Goal: Download file/media

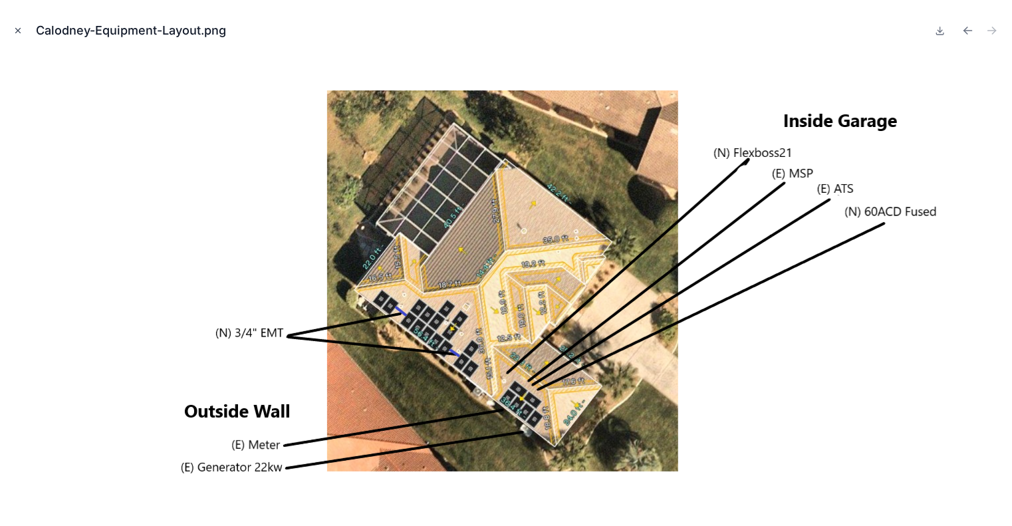
click at [19, 36] on button "Close modal" at bounding box center [18, 30] width 15 height 15
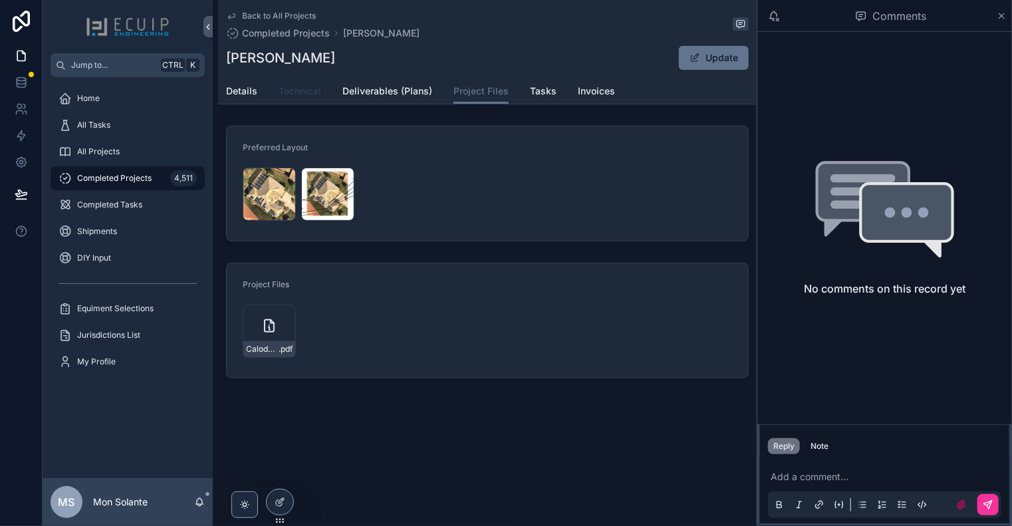
click at [316, 97] on span "Technical" at bounding box center [300, 90] width 43 height 13
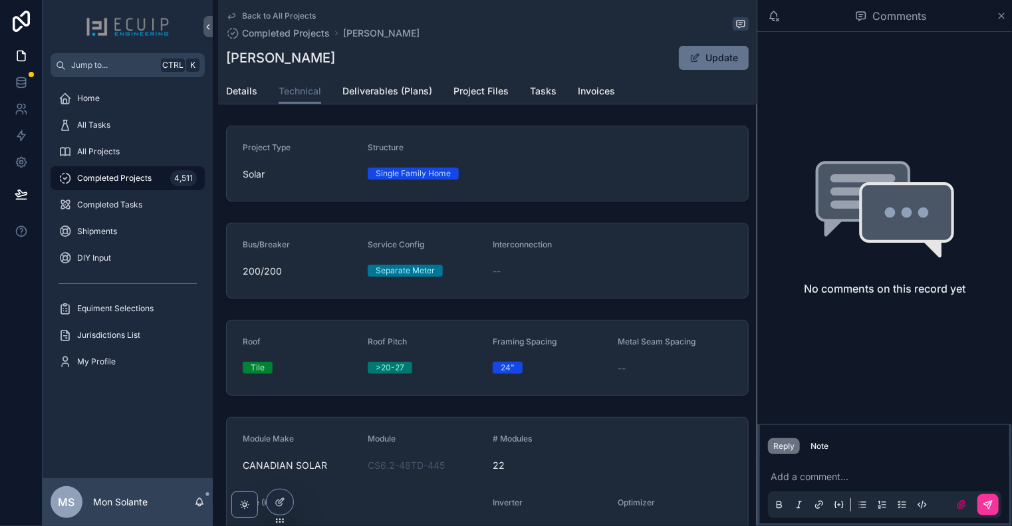
click at [245, 17] on span "Back to All Projects" at bounding box center [279, 16] width 74 height 11
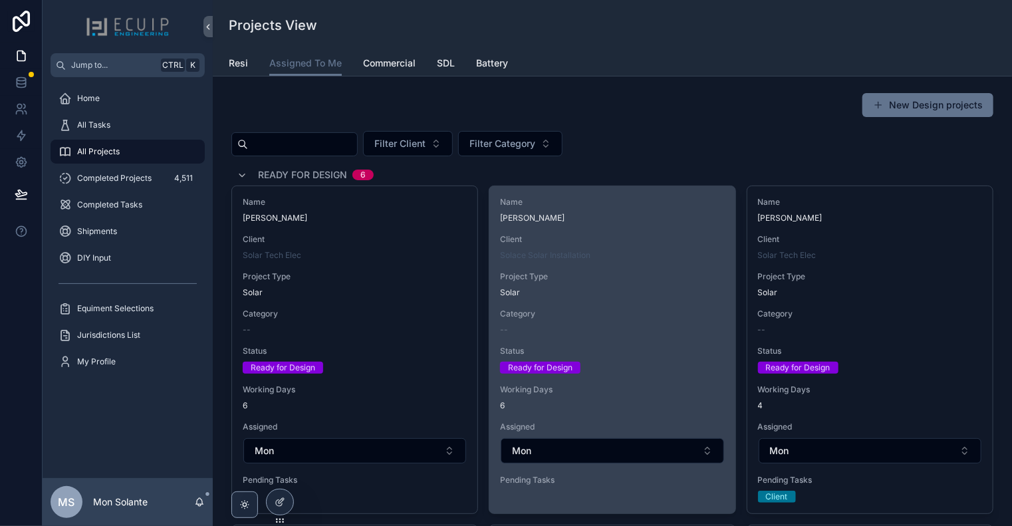
click at [616, 260] on div "Name [PERSON_NAME] Client Solace Solar Installation Project Type Solar Category…" at bounding box center [611, 343] width 245 height 315
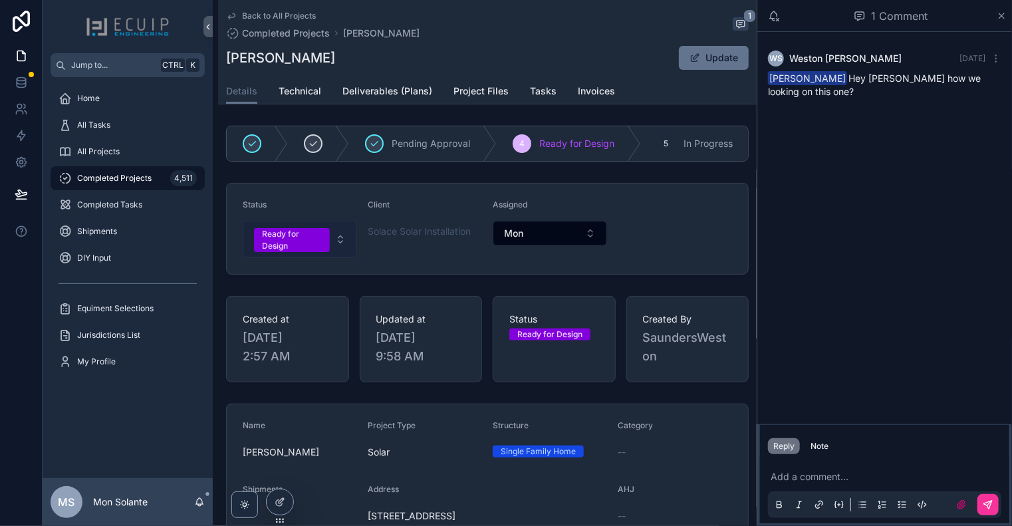
click at [343, 246] on button "Ready for Design" at bounding box center [300, 239] width 114 height 37
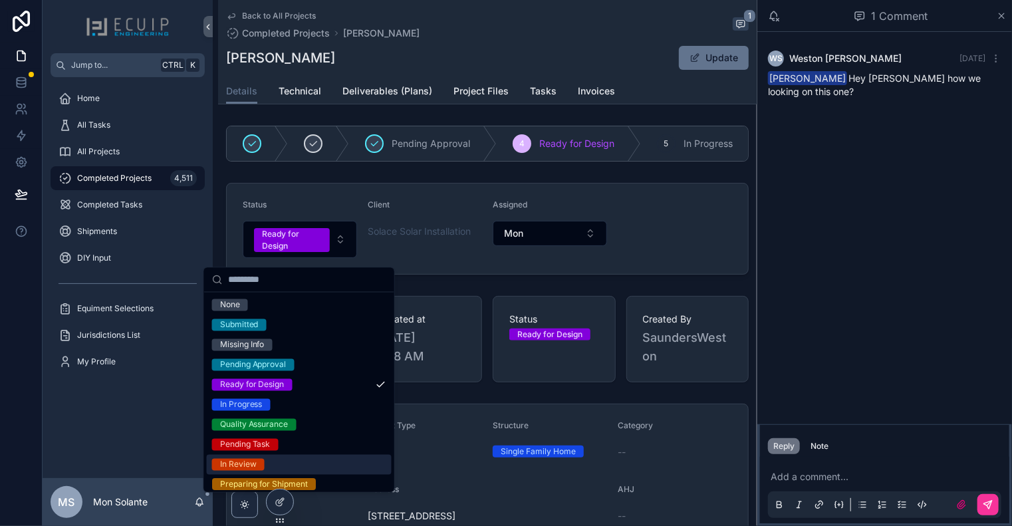
click at [328, 464] on div "In Review" at bounding box center [299, 465] width 185 height 20
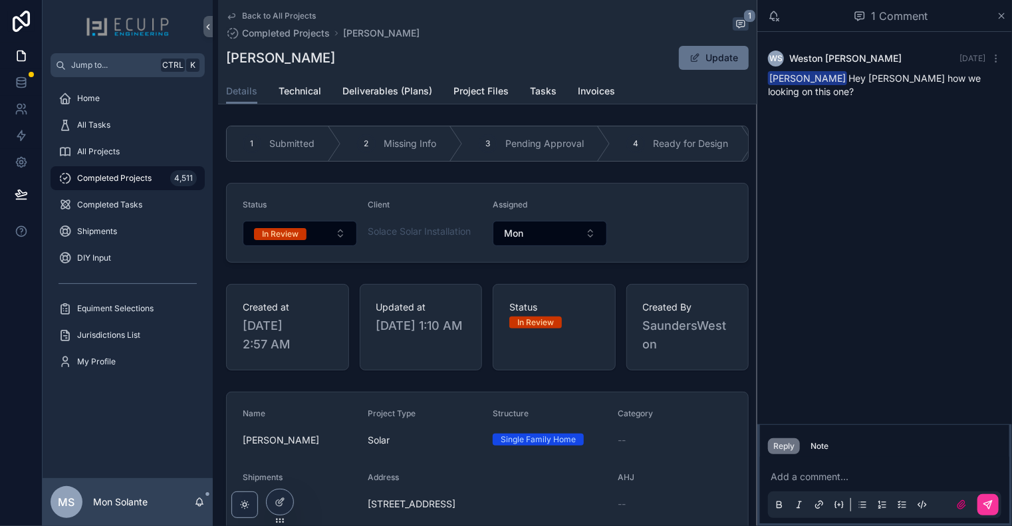
click at [233, 18] on icon "scrollable content" at bounding box center [231, 16] width 11 height 11
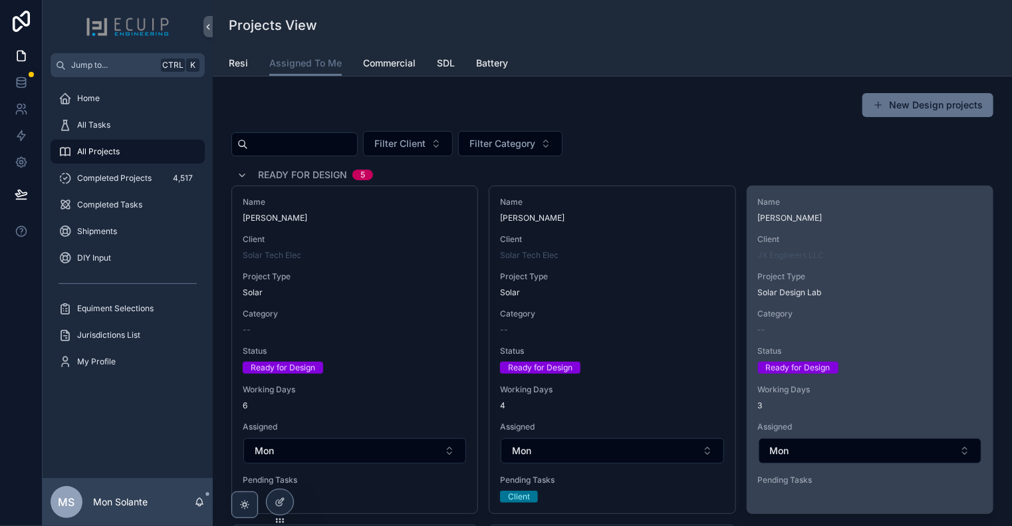
click at [838, 277] on span "Project Type" at bounding box center [870, 276] width 224 height 11
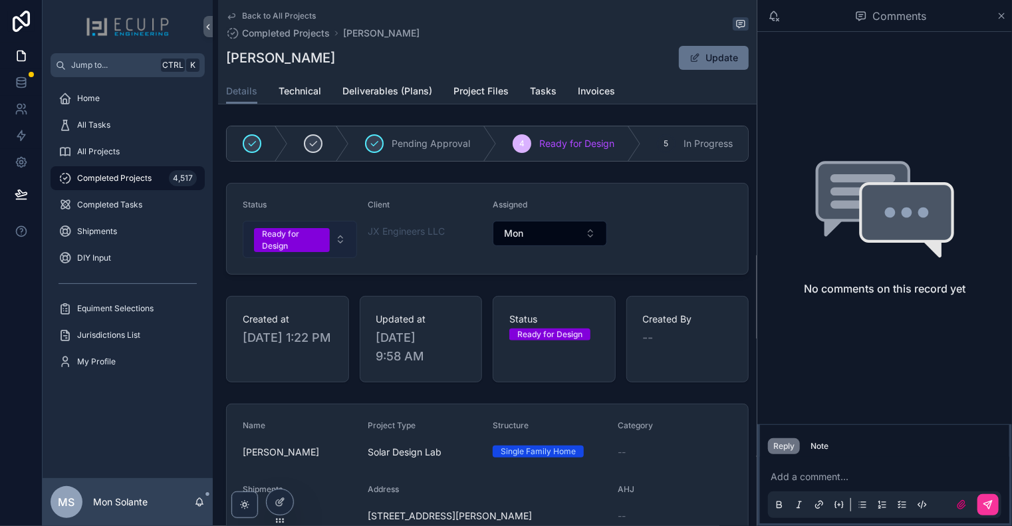
click at [335, 243] on button "Ready for Design" at bounding box center [300, 239] width 114 height 37
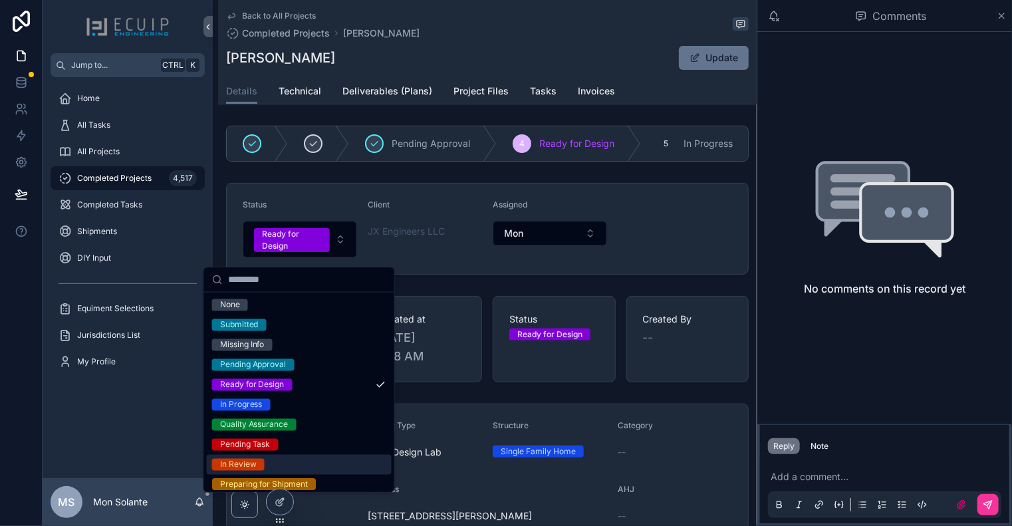
click at [340, 463] on div "In Review" at bounding box center [299, 465] width 185 height 20
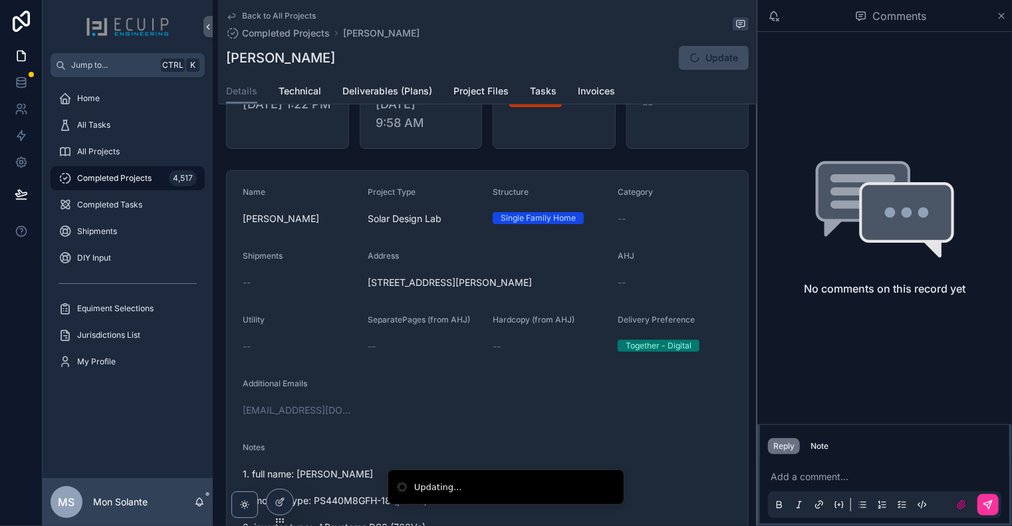
scroll to position [443, 0]
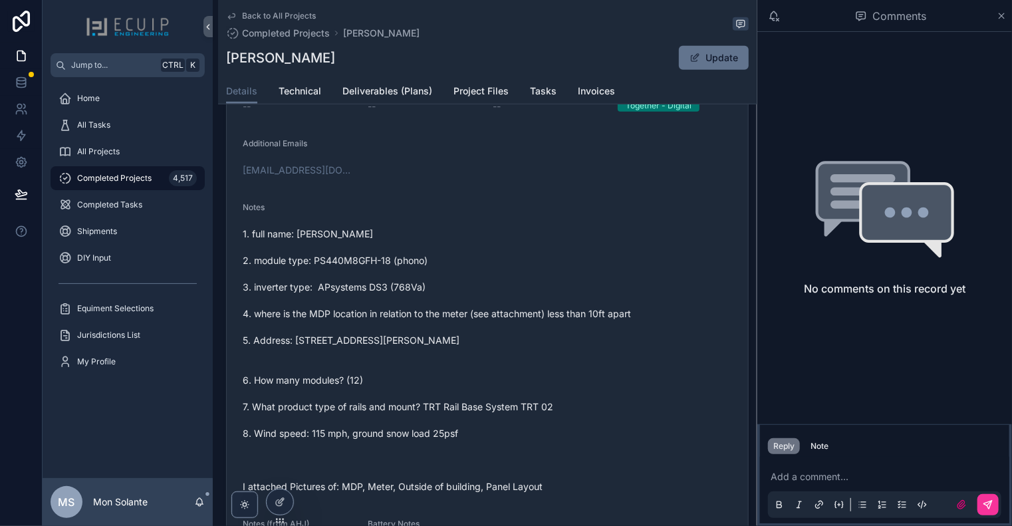
click at [232, 11] on icon "scrollable content" at bounding box center [231, 16] width 11 height 11
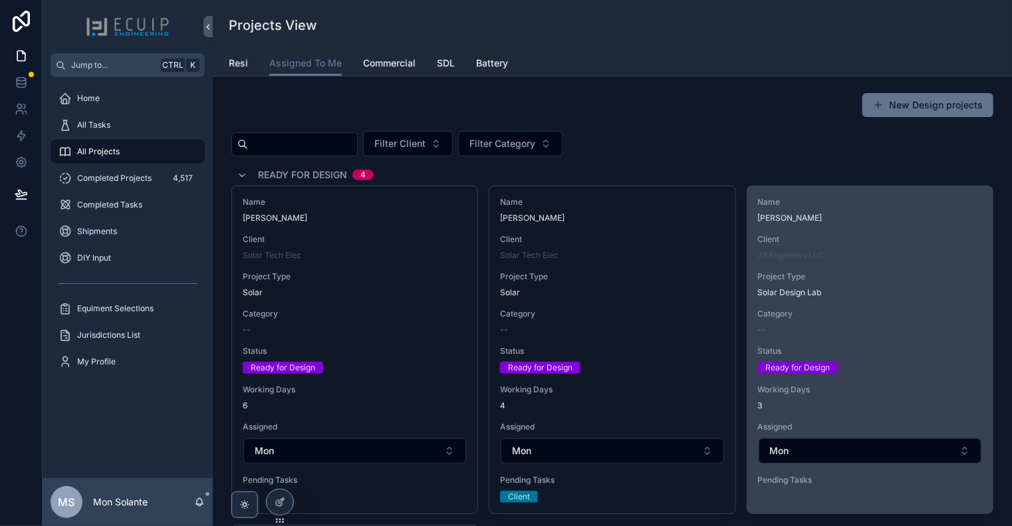
click at [878, 264] on div "Name [PERSON_NAME] Client JX Engineers LLC Project Type Solar Design Lab Catego…" at bounding box center [869, 343] width 245 height 315
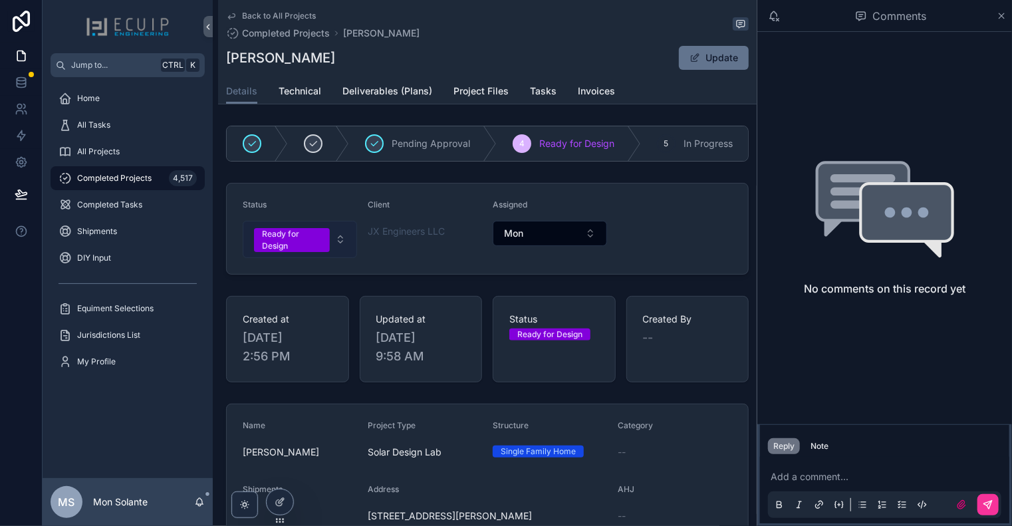
click at [346, 247] on button "Ready for Design" at bounding box center [300, 239] width 114 height 37
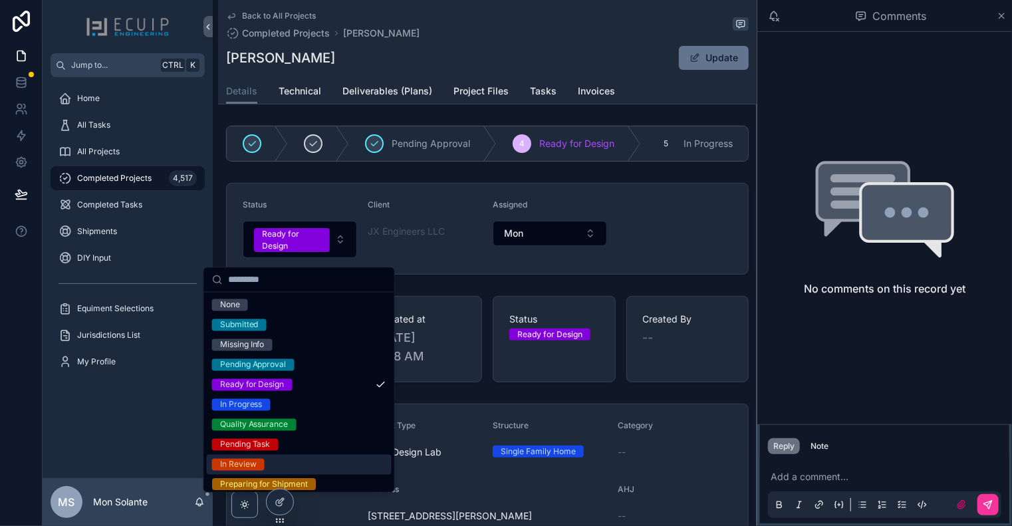
click at [316, 463] on div "In Review" at bounding box center [299, 465] width 185 height 20
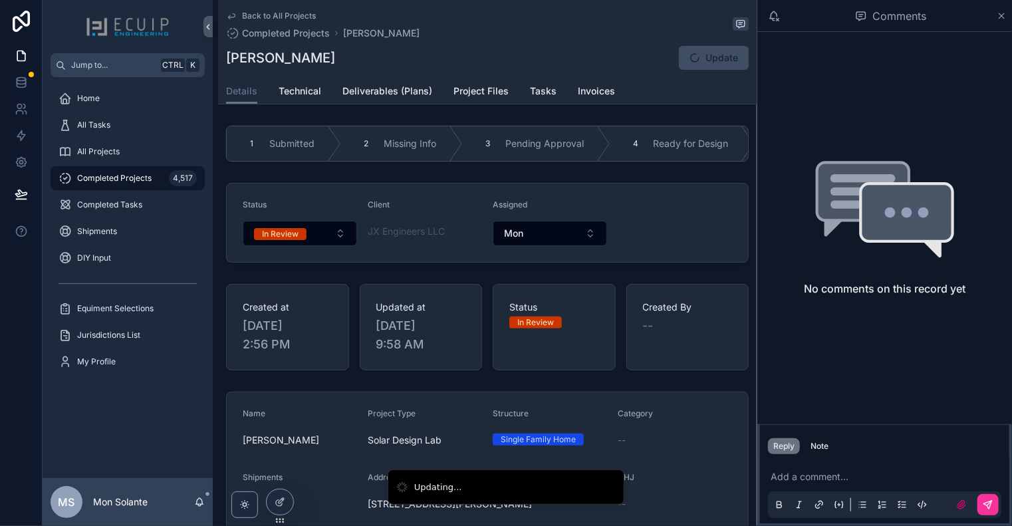
click at [234, 17] on icon "scrollable content" at bounding box center [231, 16] width 7 height 5
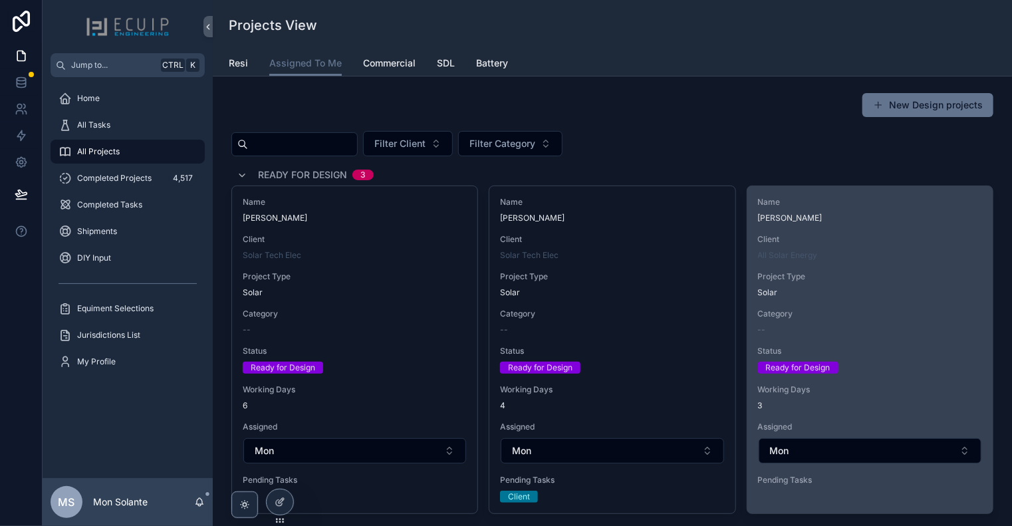
click at [872, 300] on div "Name [PERSON_NAME] Client All Solar Energy Project Type Solar Category -- Statu…" at bounding box center [869, 343] width 245 height 315
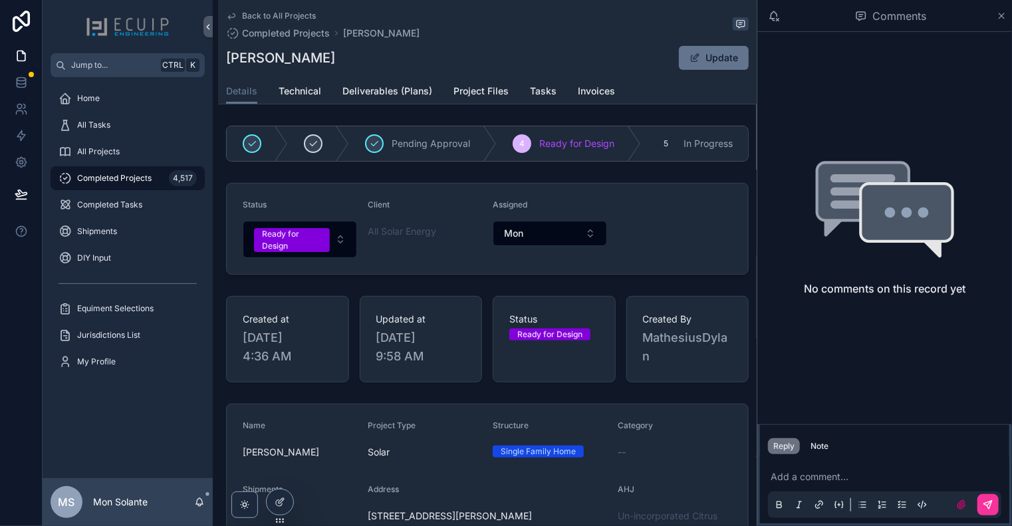
click at [231, 15] on icon "scrollable content" at bounding box center [231, 16] width 11 height 11
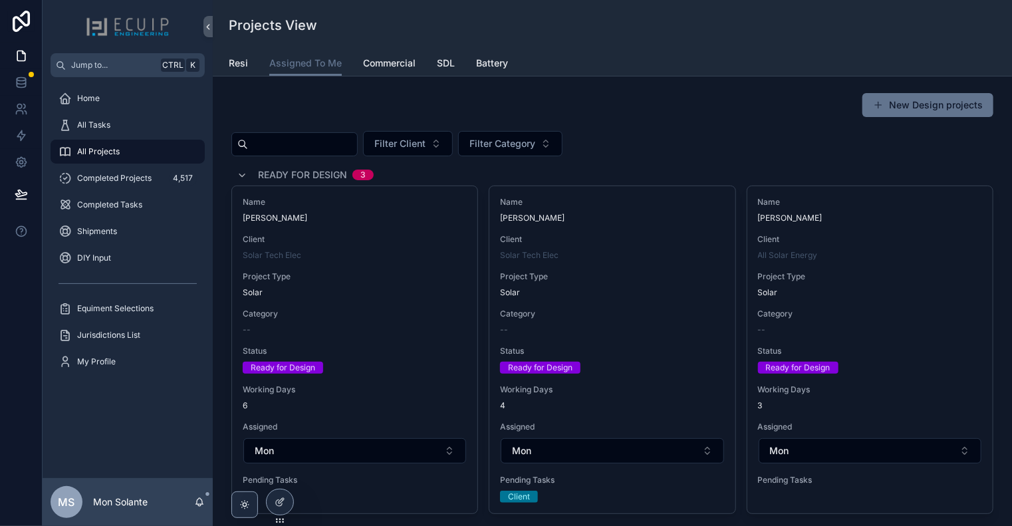
click at [848, 261] on div "Name [PERSON_NAME] Client All Solar Energy Project Type Solar Category -- Statu…" at bounding box center [869, 343] width 245 height 315
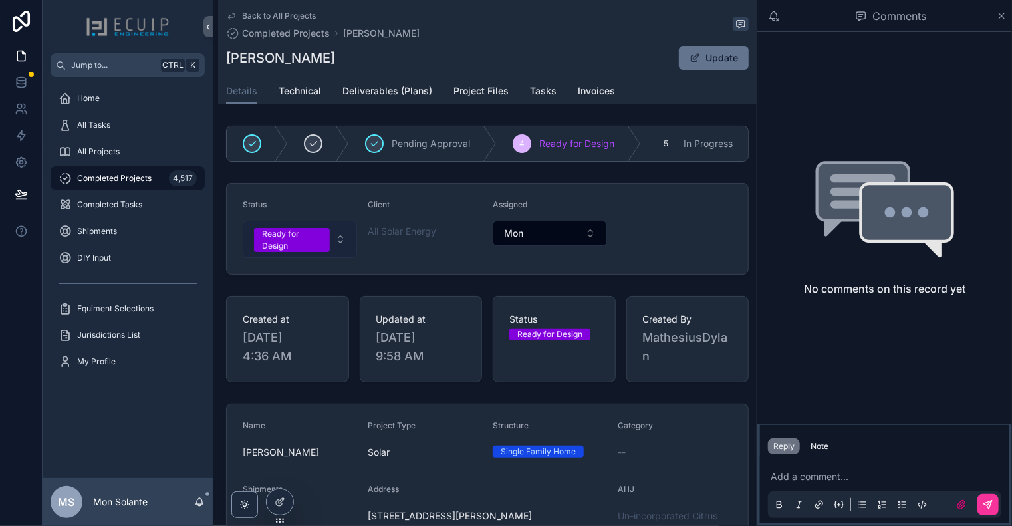
click at [341, 246] on button "Ready for Design" at bounding box center [300, 239] width 114 height 37
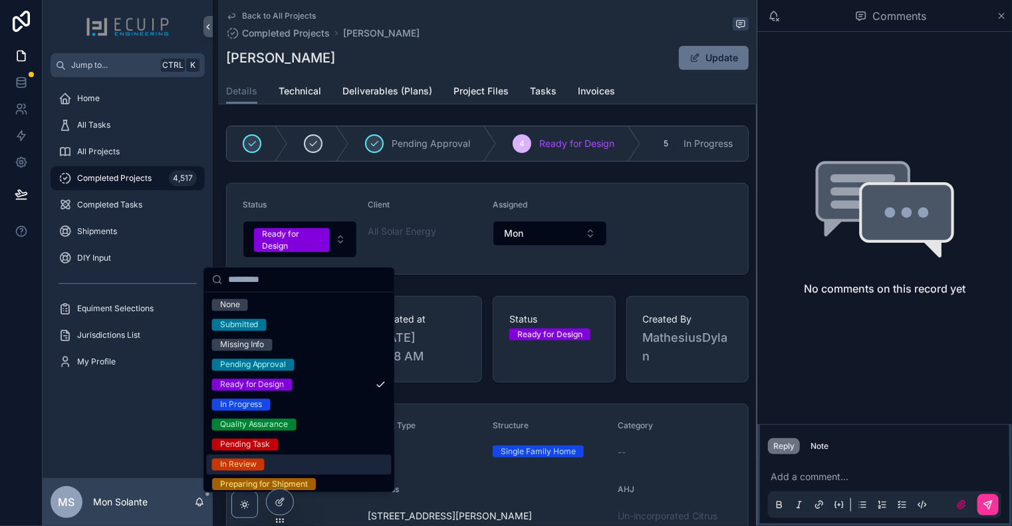
click at [338, 462] on div "In Review" at bounding box center [299, 465] width 185 height 20
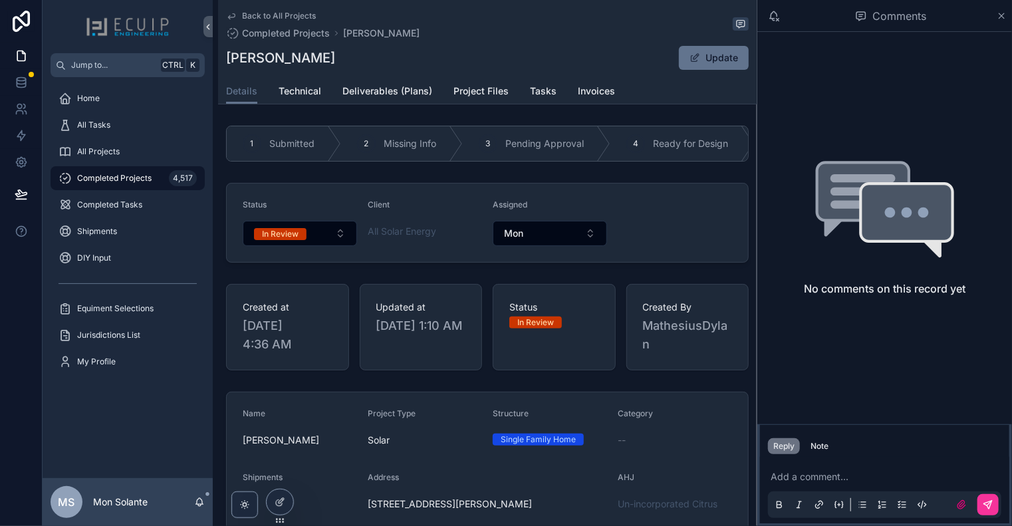
click at [231, 15] on icon "scrollable content" at bounding box center [231, 16] width 11 height 11
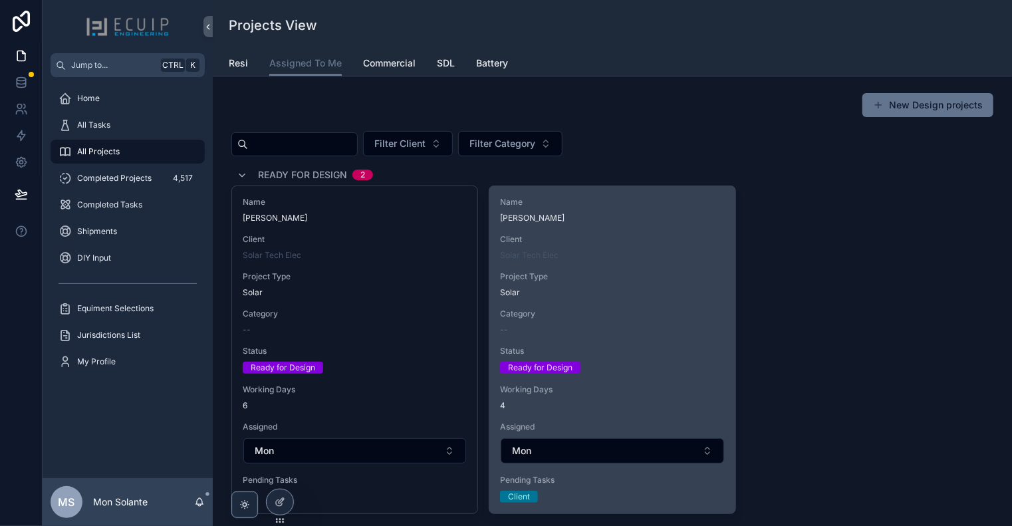
click at [647, 244] on div "Client Solar Tech Elec" at bounding box center [612, 247] width 224 height 27
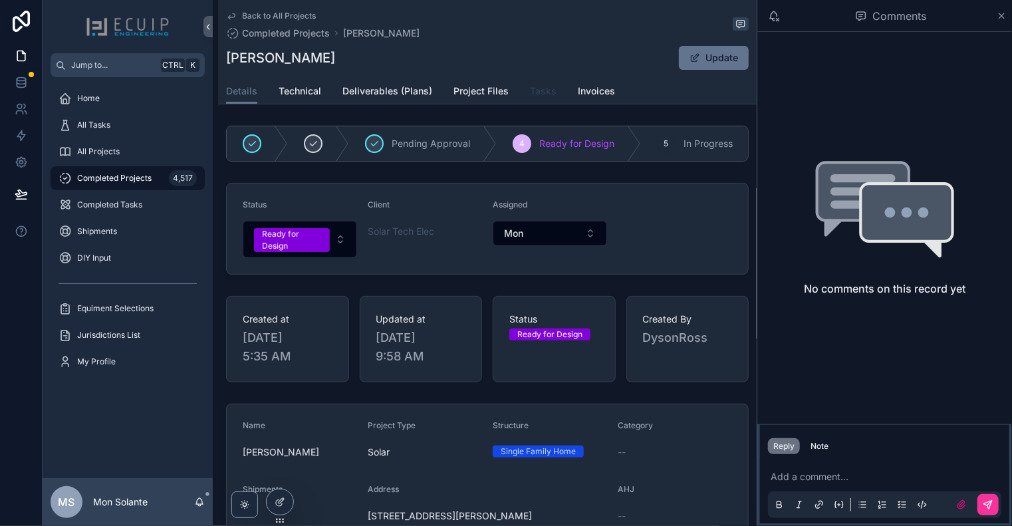
click at [543, 103] on link "Tasks" at bounding box center [543, 92] width 27 height 27
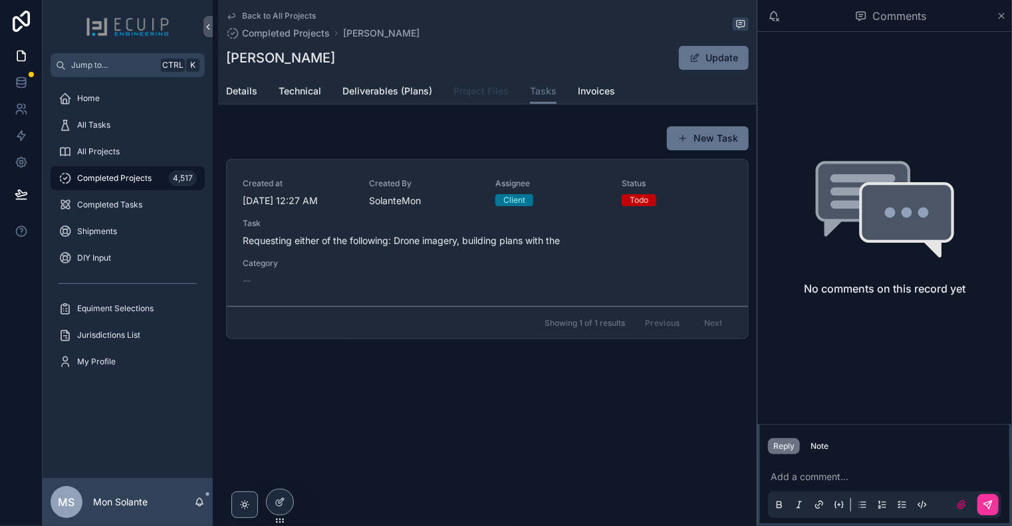
click at [472, 88] on span "Project Files" at bounding box center [480, 90] width 55 height 13
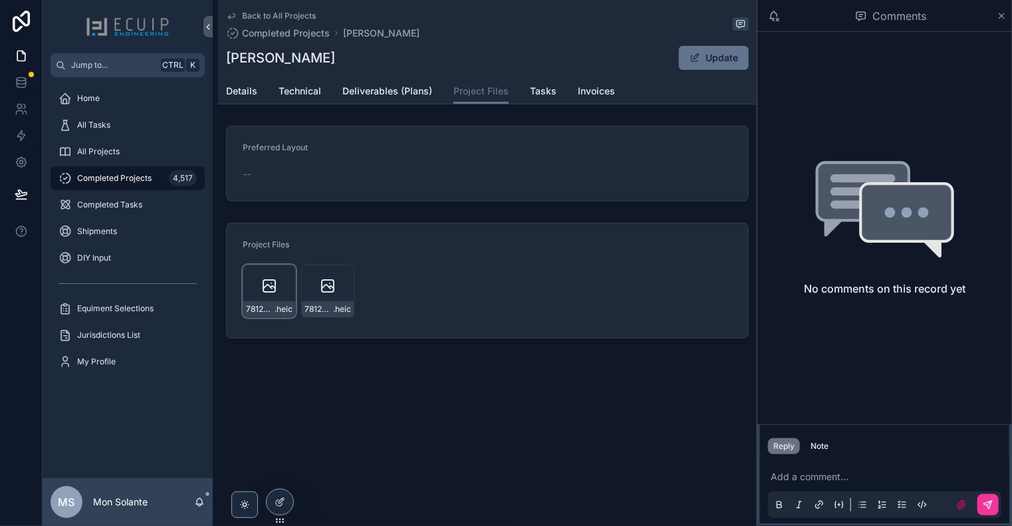
click at [270, 289] on icon "scrollable content" at bounding box center [269, 286] width 16 height 16
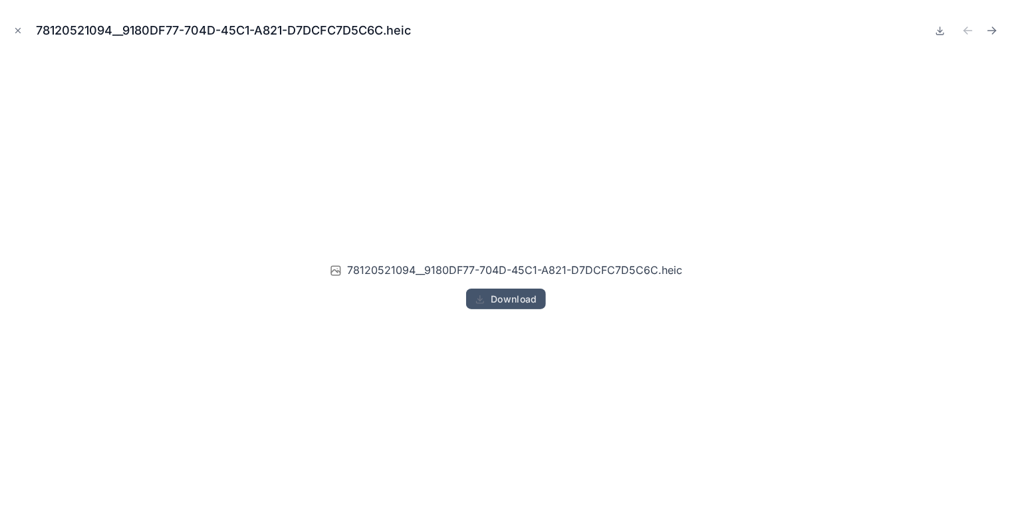
click at [498, 302] on span "Download" at bounding box center [514, 299] width 47 height 12
click at [501, 296] on span "Download" at bounding box center [514, 299] width 47 height 12
click at [15, 32] on icon "Close modal" at bounding box center [17, 30] width 9 height 9
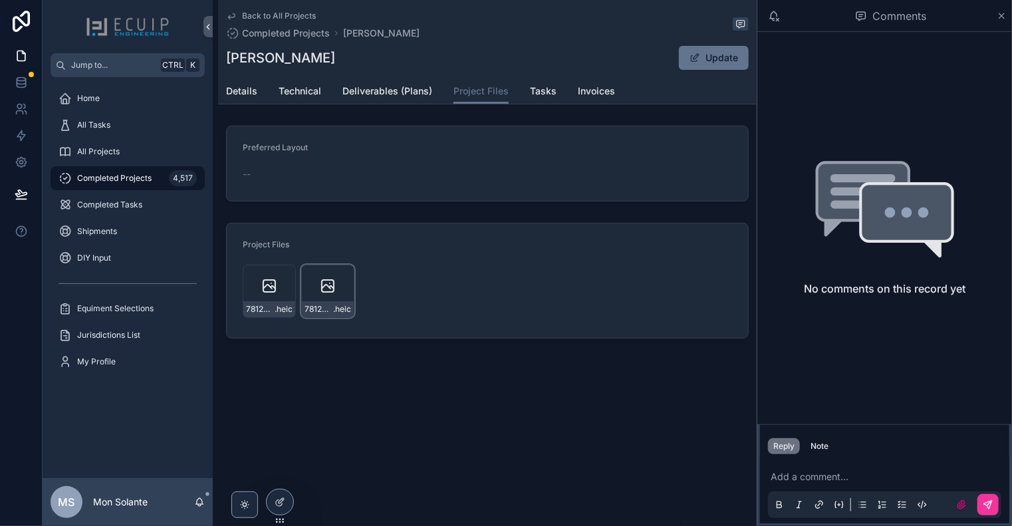
click at [333, 285] on icon "scrollable content" at bounding box center [328, 286] width 12 height 12
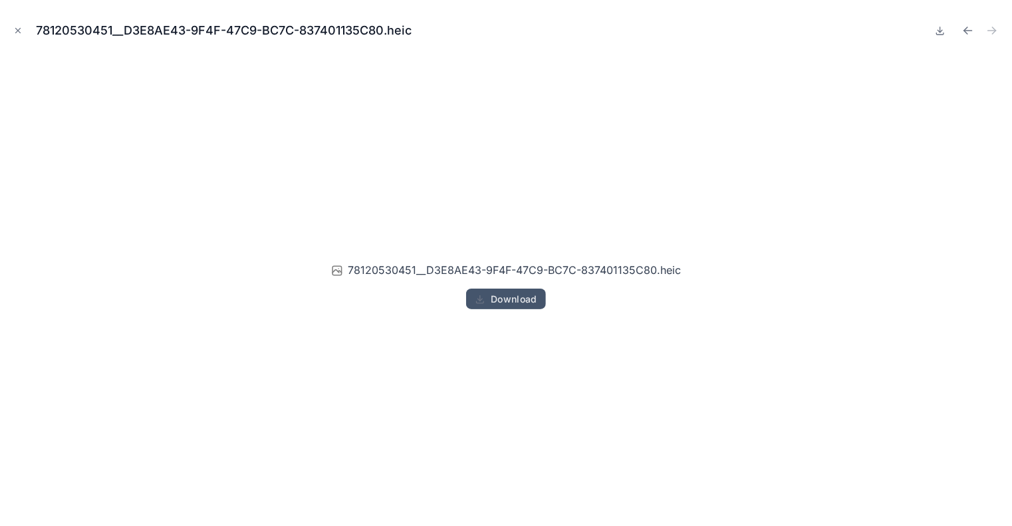
click at [496, 308] on button "Download" at bounding box center [506, 299] width 80 height 21
click at [24, 33] on button "Close modal" at bounding box center [18, 30] width 15 height 15
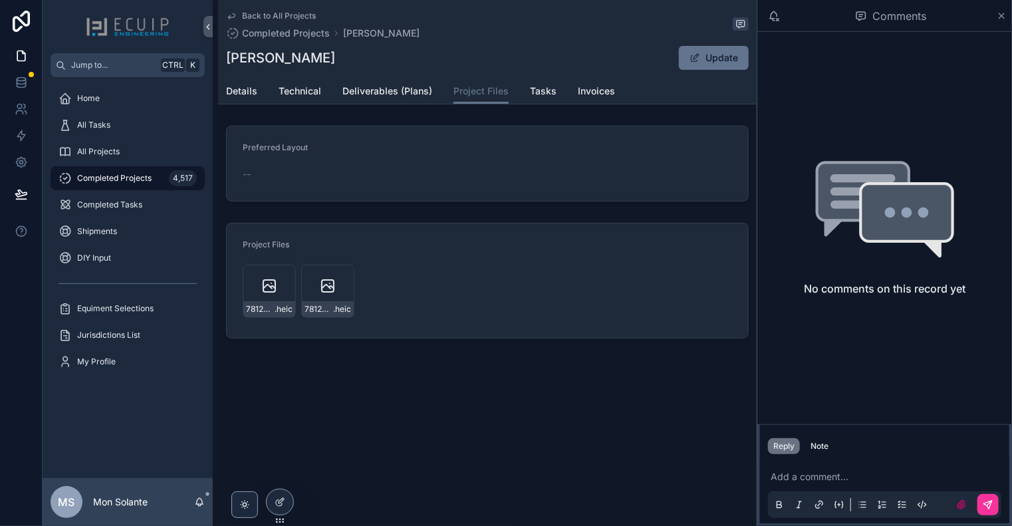
click at [231, 18] on icon "scrollable content" at bounding box center [231, 16] width 11 height 11
